Goal: Task Accomplishment & Management: Complete application form

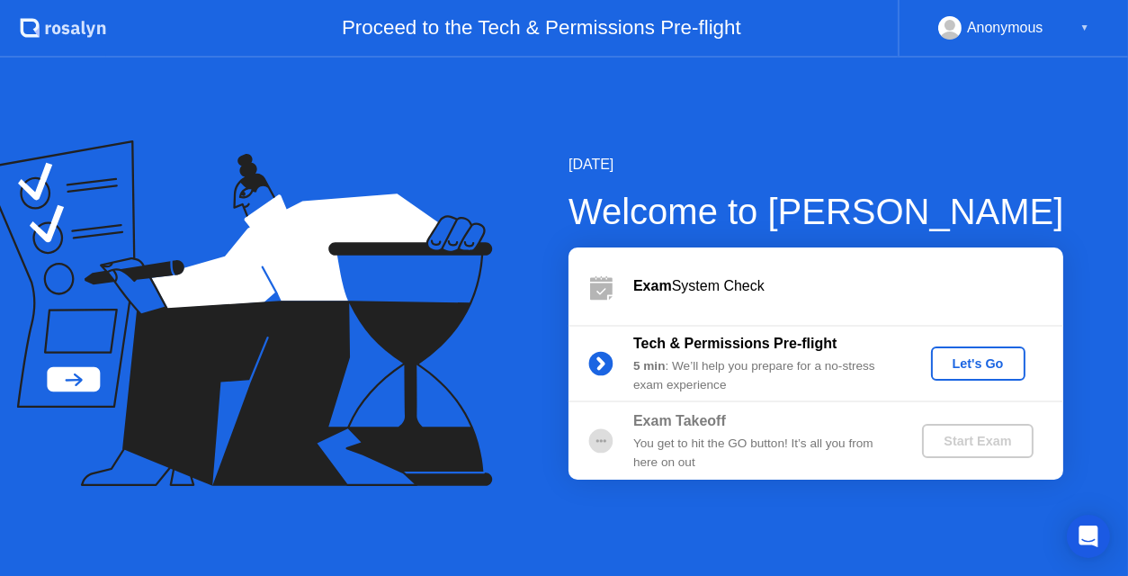
click at [969, 371] on div "Let's Go" at bounding box center [978, 363] width 80 height 14
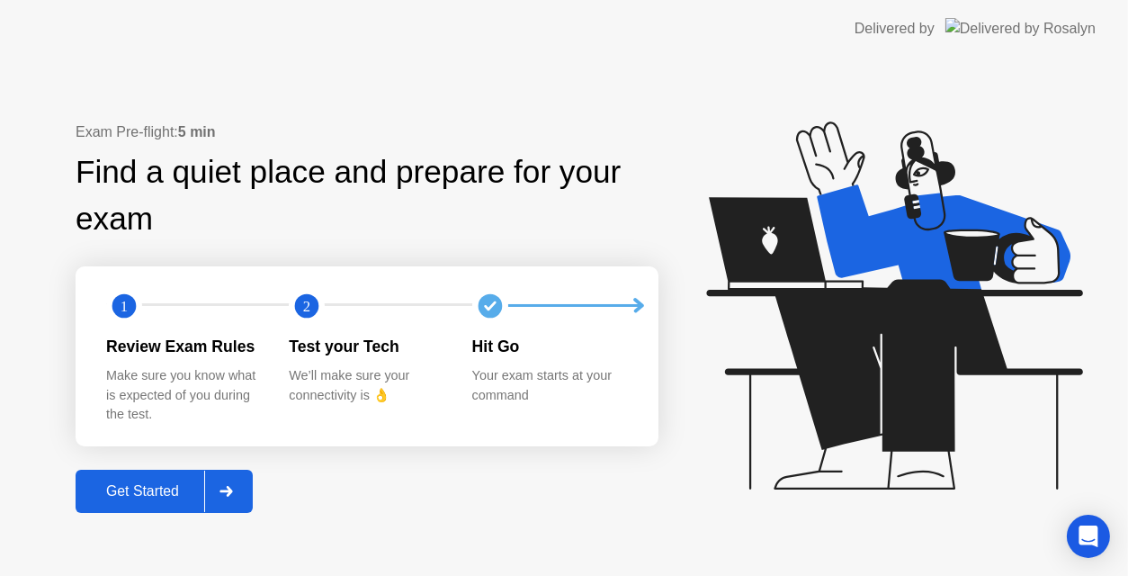
click at [167, 488] on div "Get Started" at bounding box center [142, 491] width 123 height 16
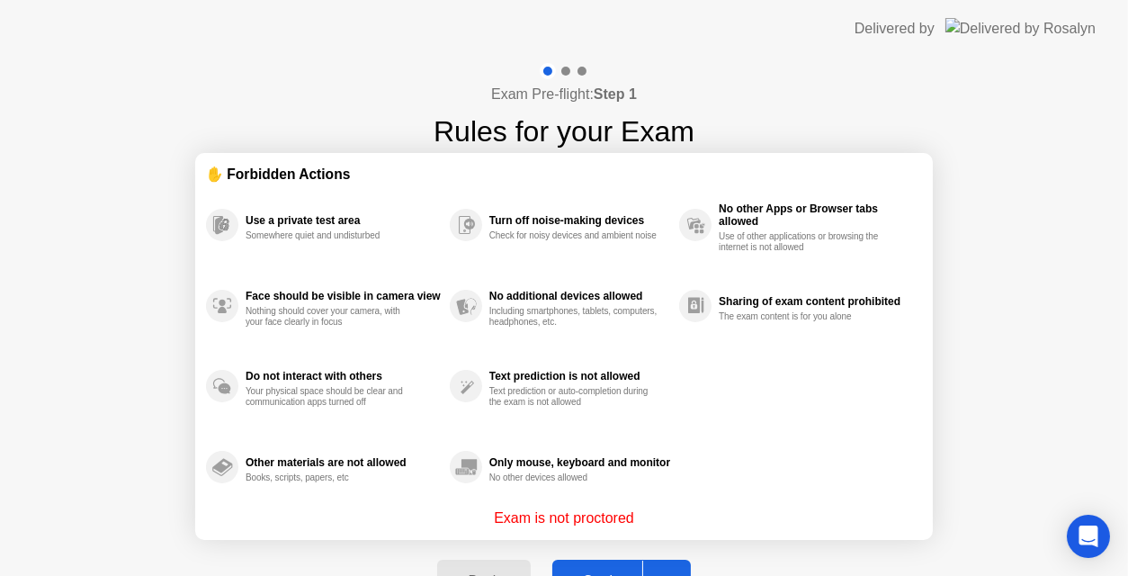
drag, startPoint x: 1115, startPoint y: 299, endPoint x: 1124, endPoint y: 380, distance: 81.5
click at [1124, 380] on div "Exam Pre-flight: Step 1 Rules for your Exam ✋ Forbidden Actions Use a private t…" at bounding box center [564, 343] width 1128 height 570
click at [610, 568] on button "Got it" at bounding box center [621, 581] width 139 height 43
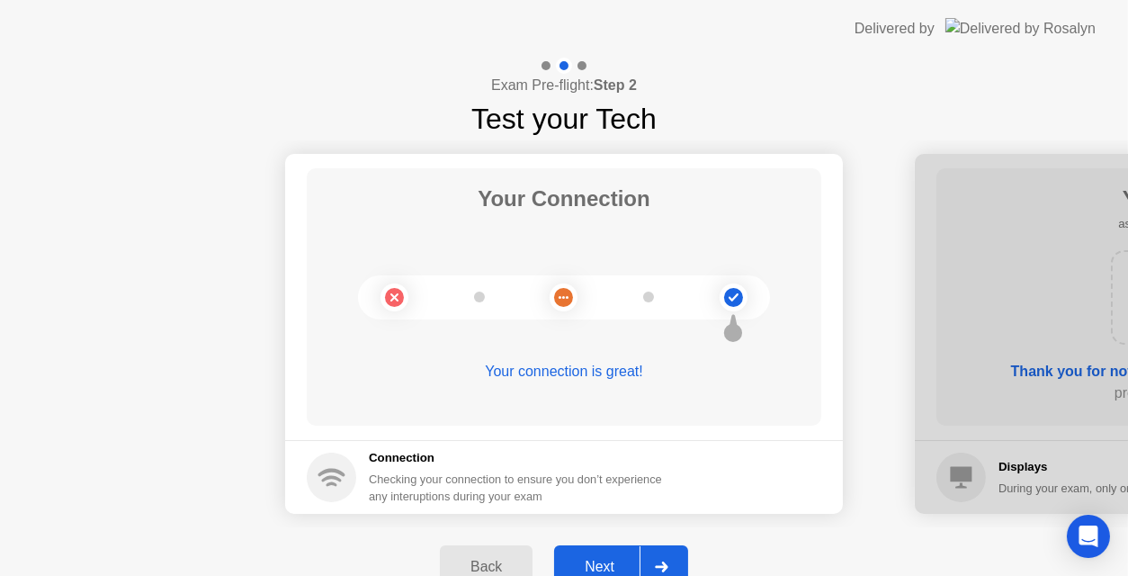
click at [617, 560] on div "Next" at bounding box center [600, 567] width 80 height 16
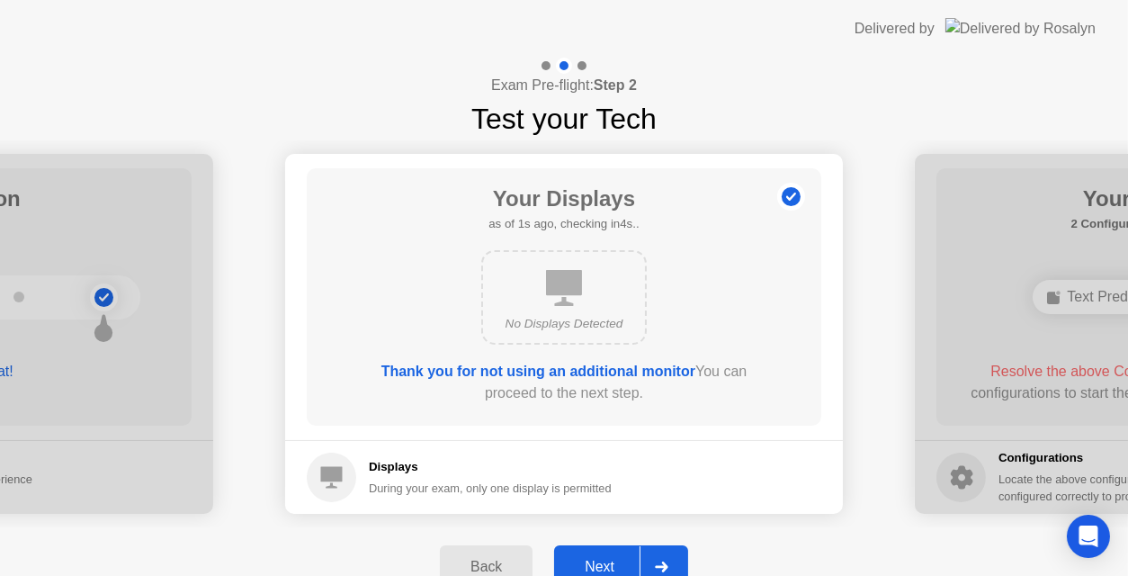
click at [659, 560] on div at bounding box center [661, 566] width 43 height 41
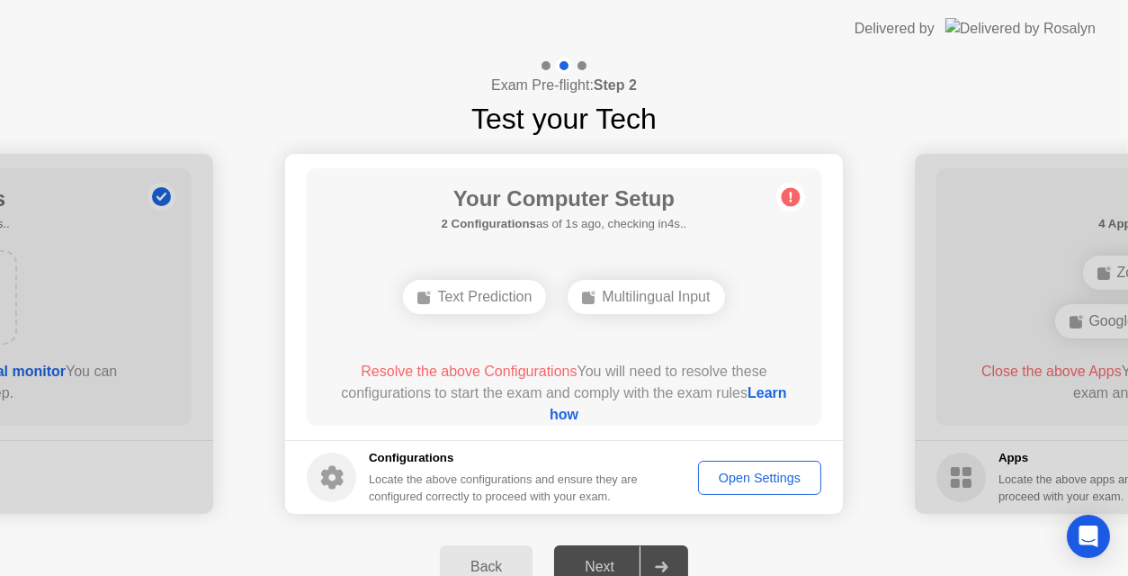
click at [581, 414] on link "Learn how" at bounding box center [668, 403] width 237 height 37
click at [728, 485] on div "Open Settings" at bounding box center [759, 477] width 111 height 14
click at [748, 482] on div "Open Settings" at bounding box center [759, 477] width 111 height 14
click at [660, 312] on div "Multilingual Input" at bounding box center [646, 297] width 157 height 34
click at [596, 293] on div "Text Prediction" at bounding box center [564, 297] width 143 height 34
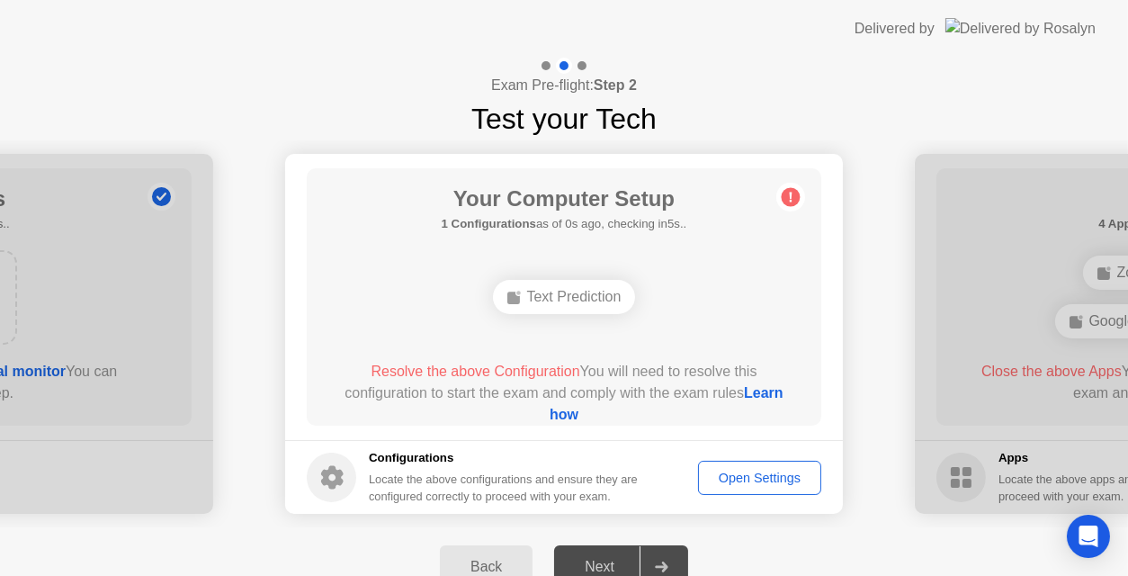
click at [575, 418] on link "Learn how" at bounding box center [667, 403] width 234 height 37
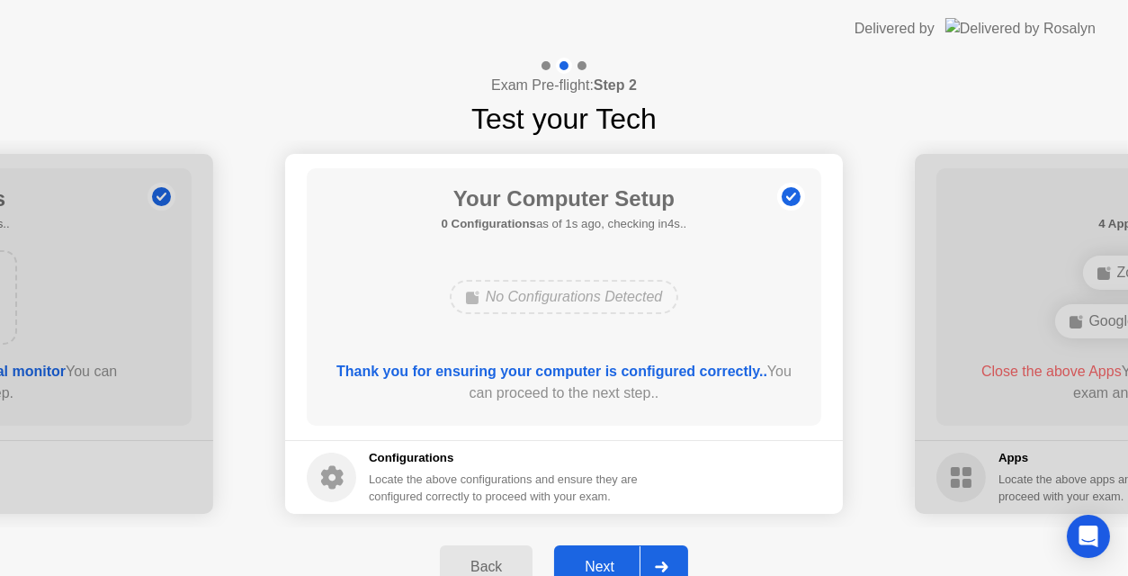
click at [667, 558] on div at bounding box center [661, 566] width 43 height 41
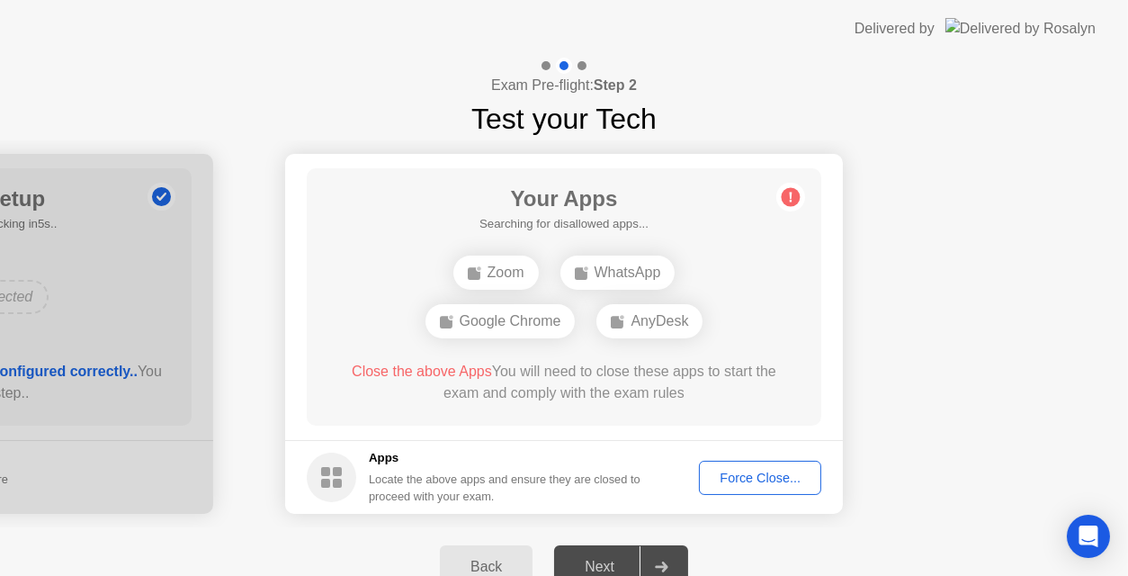
click at [798, 472] on div "Force Close..." at bounding box center [760, 477] width 110 height 14
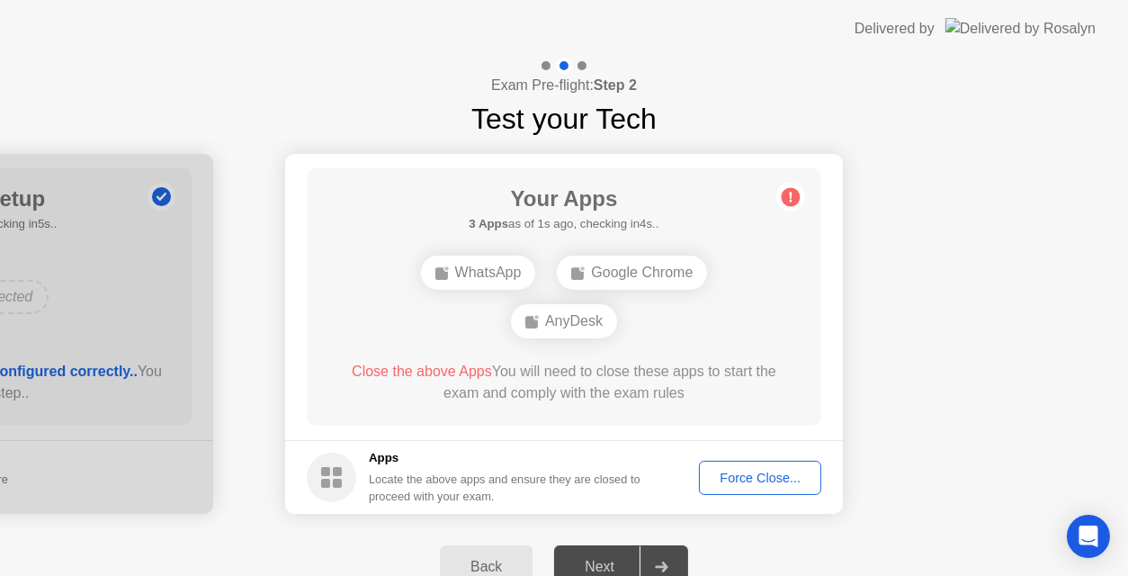
click at [778, 485] on div "Force Close..." at bounding box center [760, 477] width 110 height 14
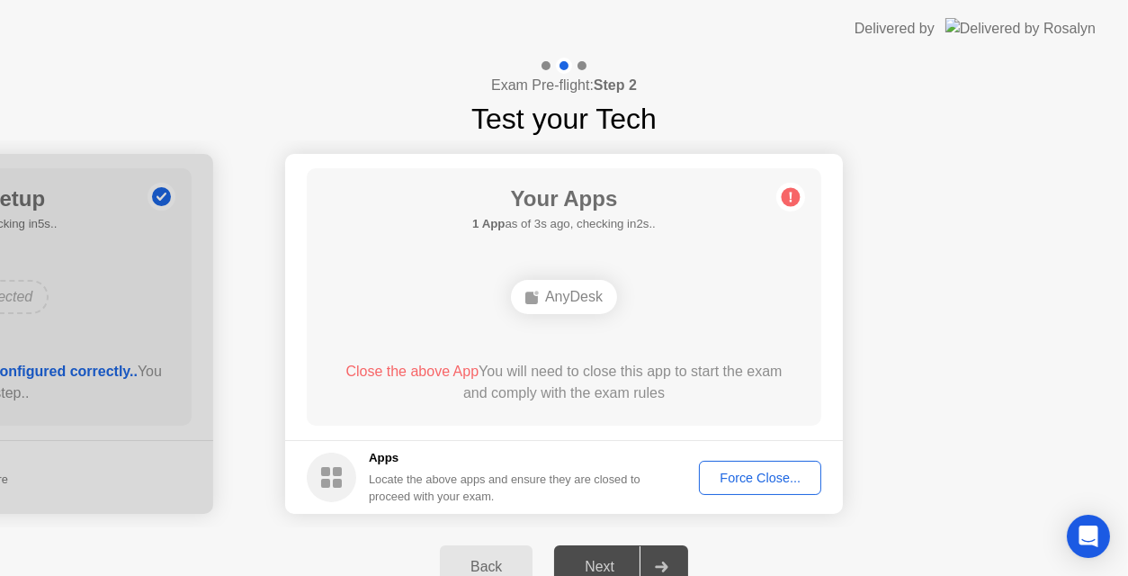
click at [788, 482] on div "Force Close..." at bounding box center [760, 477] width 110 height 14
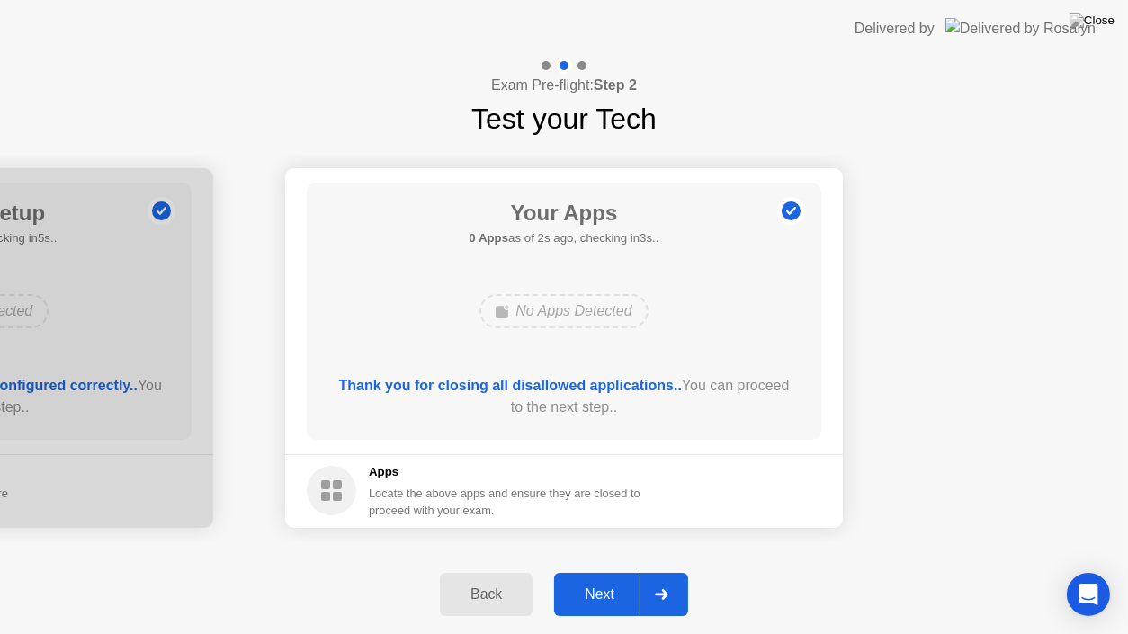
click at [615, 575] on div "Next" at bounding box center [600, 594] width 80 height 16
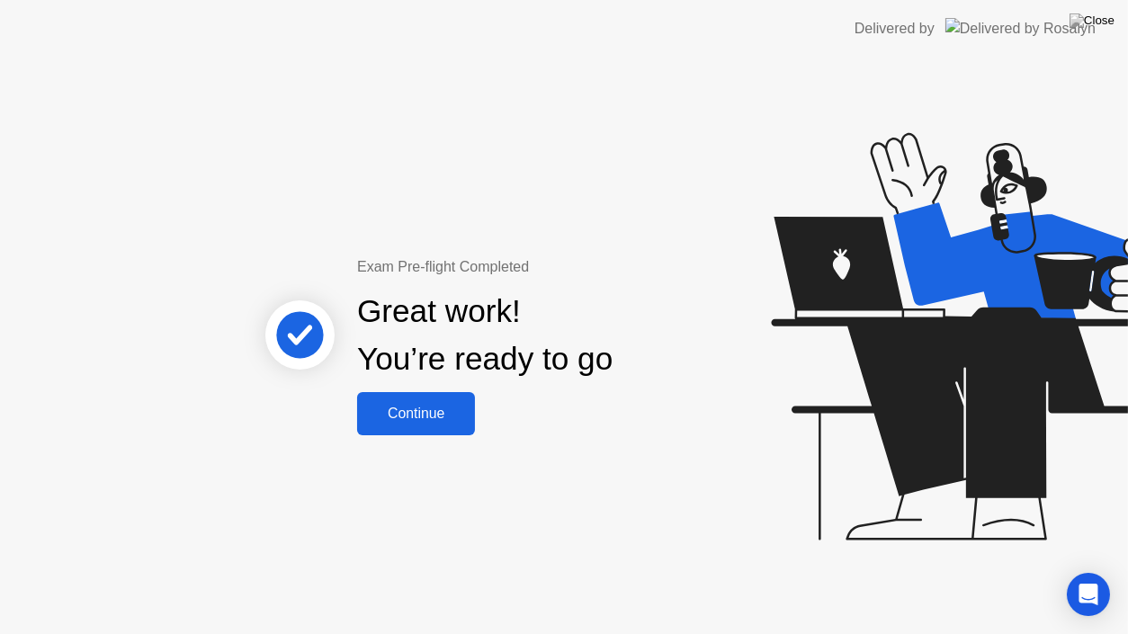
click at [429, 406] on div "Continue" at bounding box center [416, 414] width 107 height 16
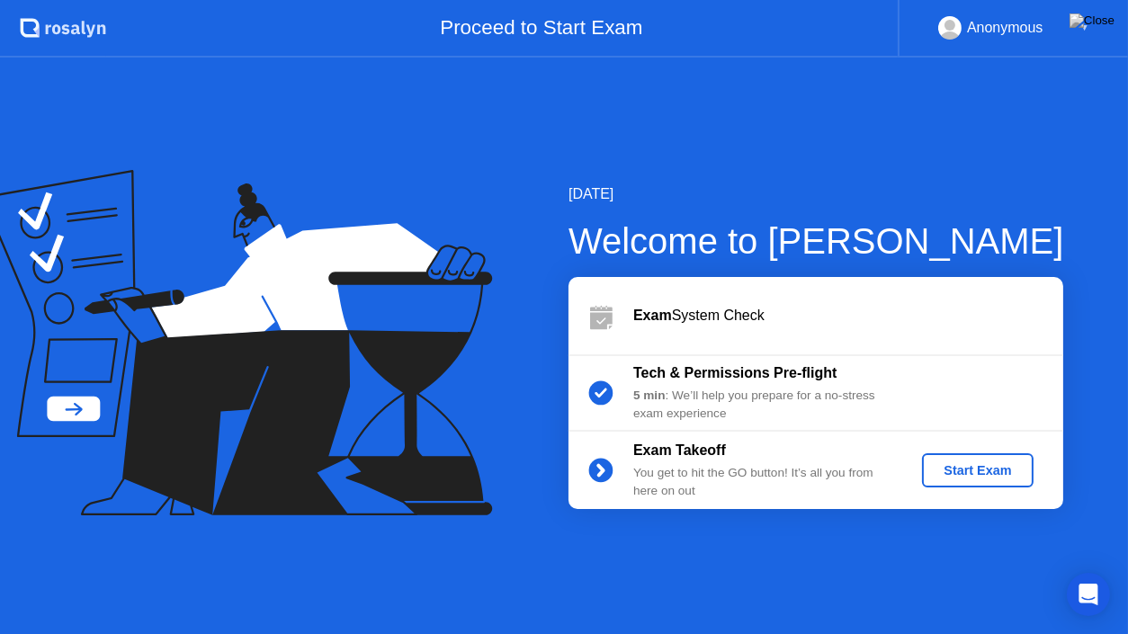
click at [974, 453] on button "Start Exam" at bounding box center [977, 470] width 111 height 34
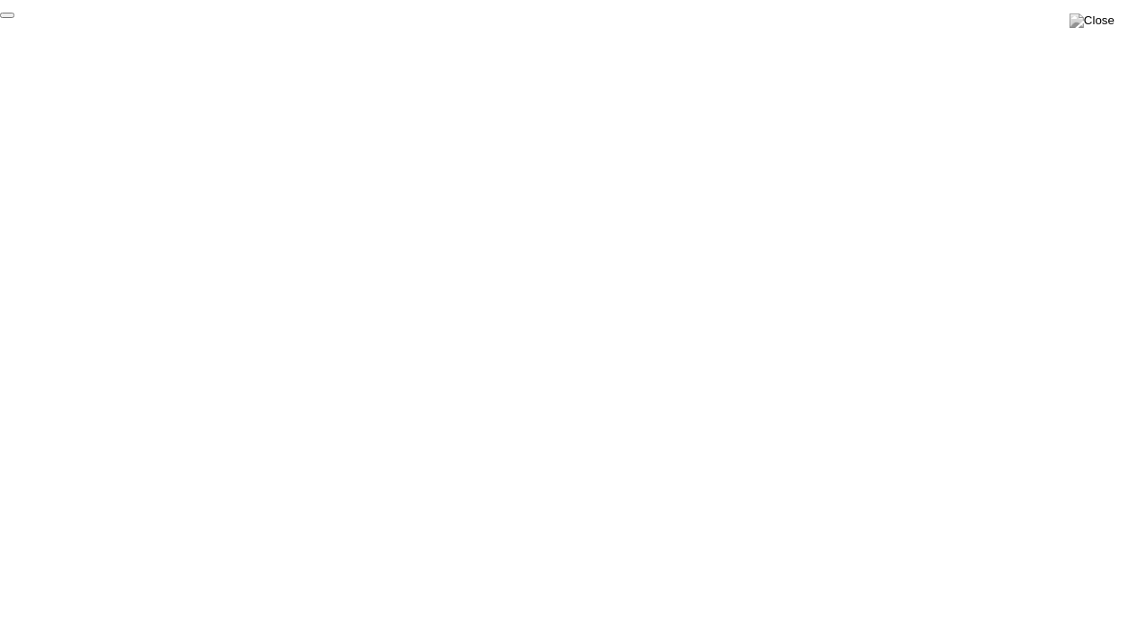
click at [14, 18] on button "End Proctoring Session" at bounding box center [7, 15] width 14 height 5
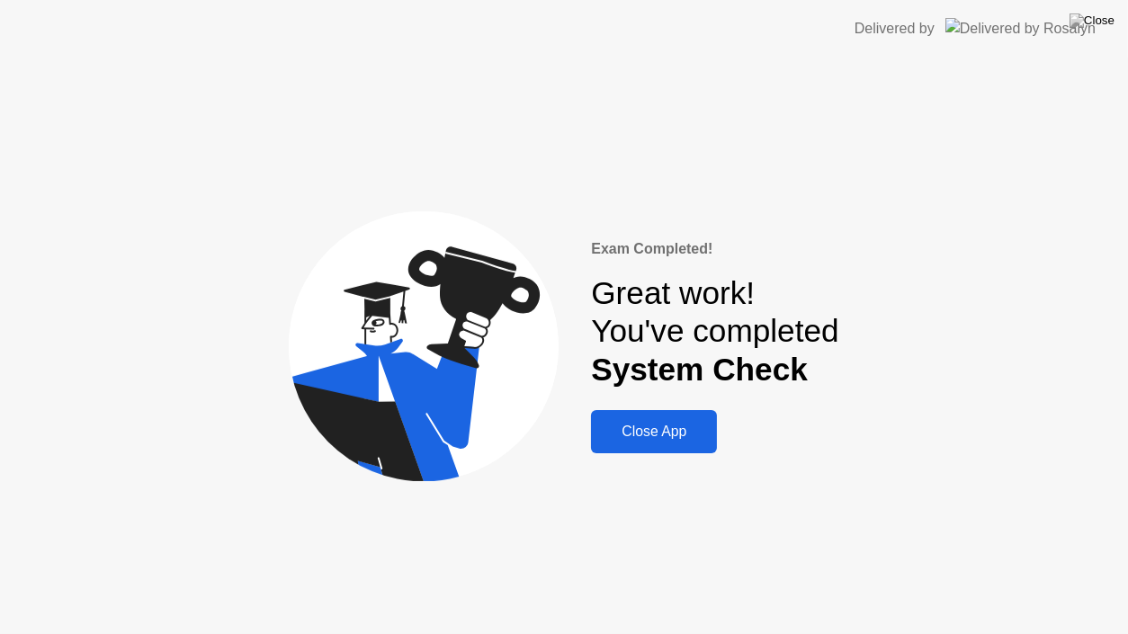
click at [672, 443] on button "Close App" at bounding box center [654, 431] width 126 height 43
